Goal: Transaction & Acquisition: Subscribe to service/newsletter

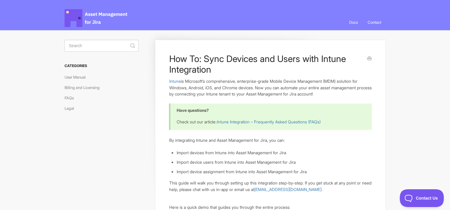
click at [115, 14] on span "Asset Management for Jira Docs" at bounding box center [96, 18] width 64 height 18
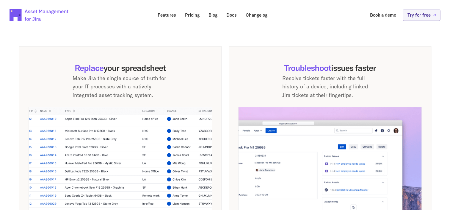
scroll to position [384, 0]
click at [404, 126] on img at bounding box center [329, 170] width 183 height 127
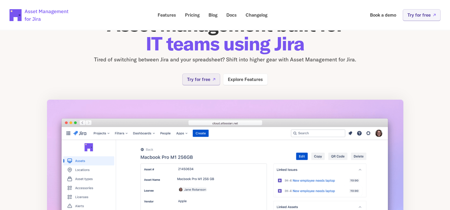
scroll to position [0, 0]
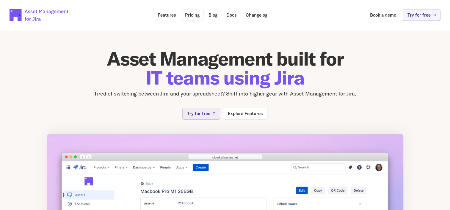
click at [196, 16] on p "Pricing" at bounding box center [192, 15] width 15 height 4
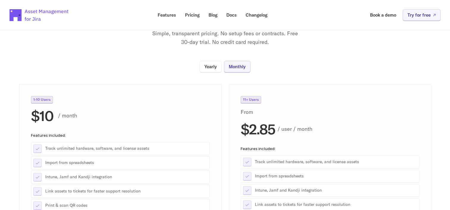
scroll to position [46, 0]
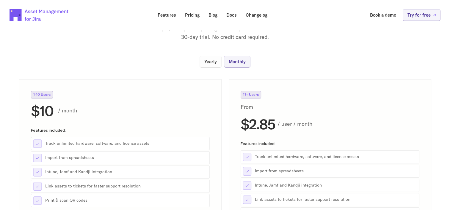
click at [214, 60] on p "Yearly" at bounding box center [210, 61] width 12 height 4
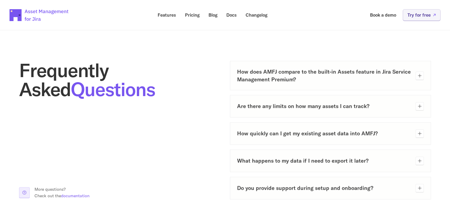
scroll to position [278, 0]
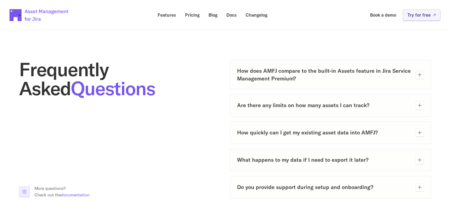
click at [373, 76] on h3 "How does AMFJ compare to the built-in Assets feature in Jira Service Management…" at bounding box center [324, 74] width 174 height 15
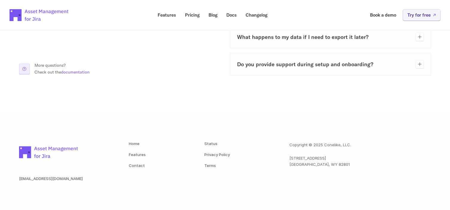
scroll to position [479, 0]
